Goal: Navigation & Orientation: Find specific page/section

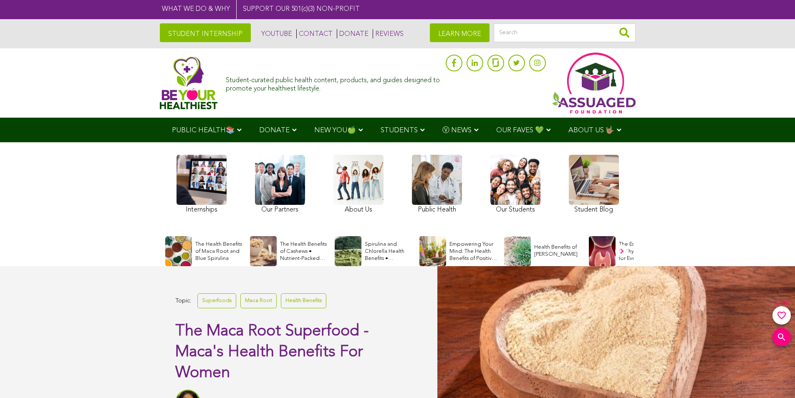
click at [276, 169] on link at bounding box center [280, 185] width 50 height 61
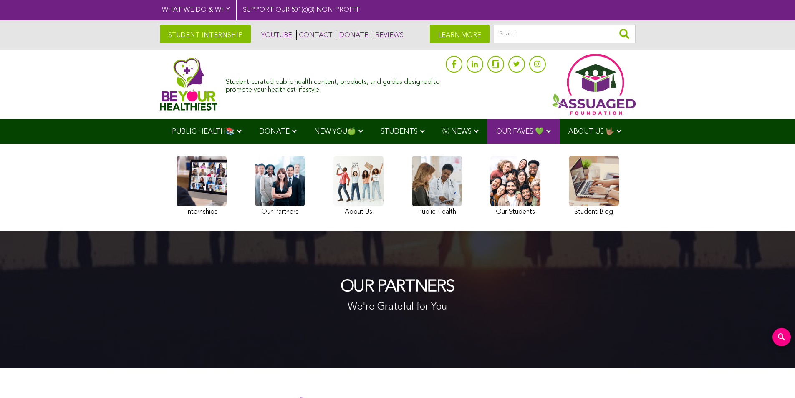
click at [350, 188] on link at bounding box center [359, 187] width 50 height 62
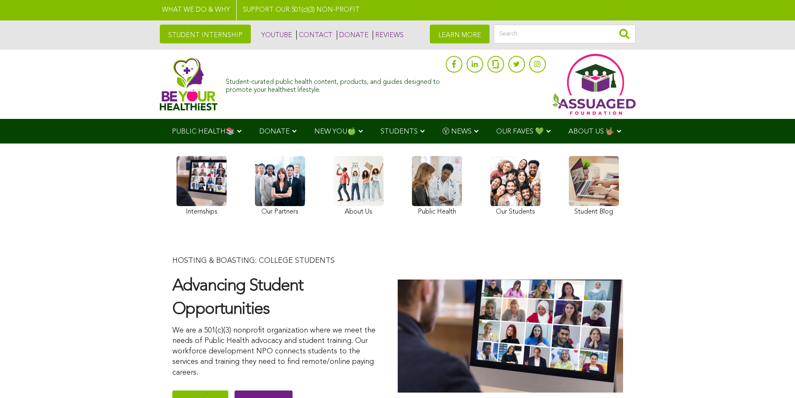
click at [363, 183] on link at bounding box center [359, 187] width 50 height 62
